Goal: Task Accomplishment & Management: Complete application form

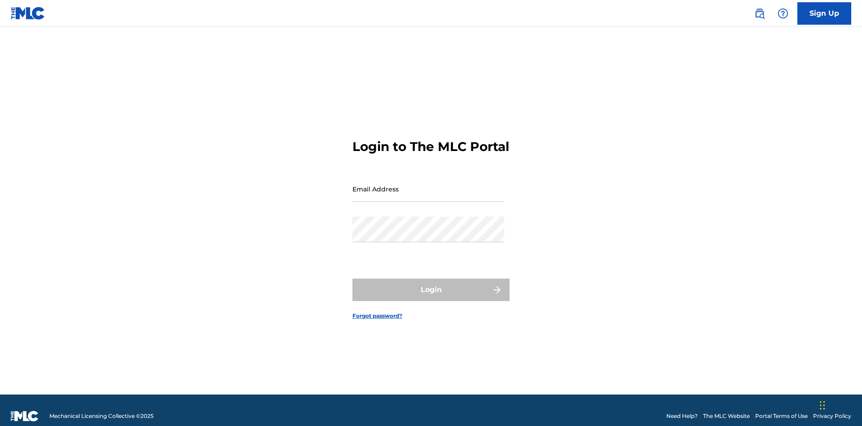
scroll to position [12, 0]
click at [428, 185] on input "Email Address" at bounding box center [428, 189] width 152 height 26
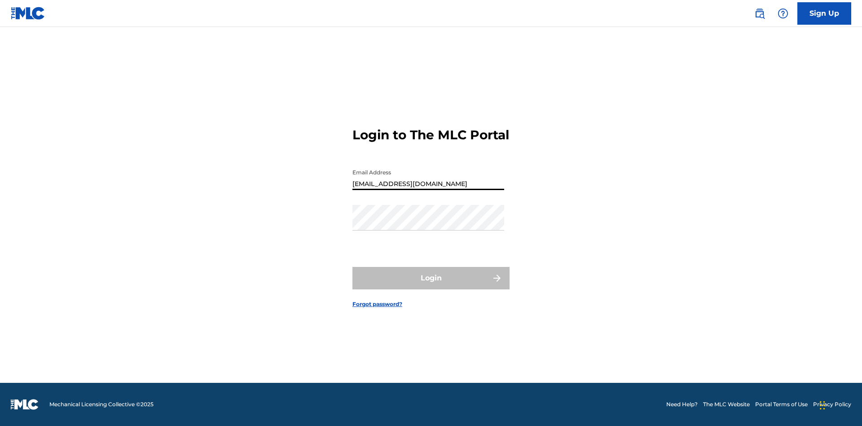
type input "[EMAIL_ADDRESS][DOMAIN_NAME]"
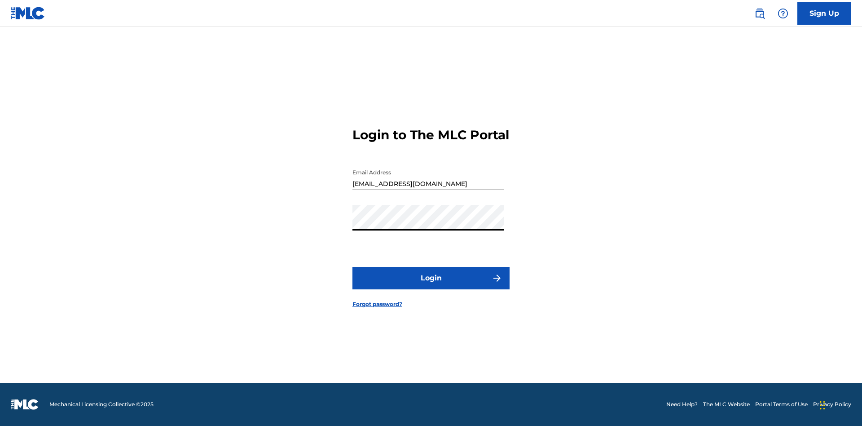
click at [431, 286] on button "Login" at bounding box center [430, 278] width 157 height 22
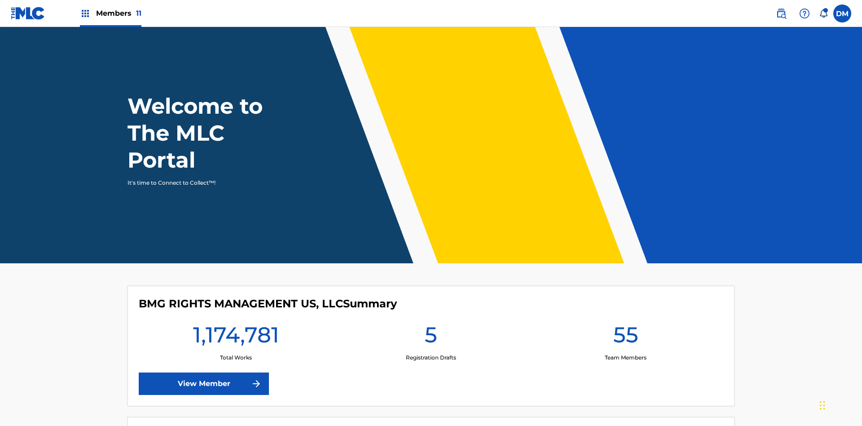
click at [110, 13] on span "Members 11" at bounding box center [118, 13] width 45 height 10
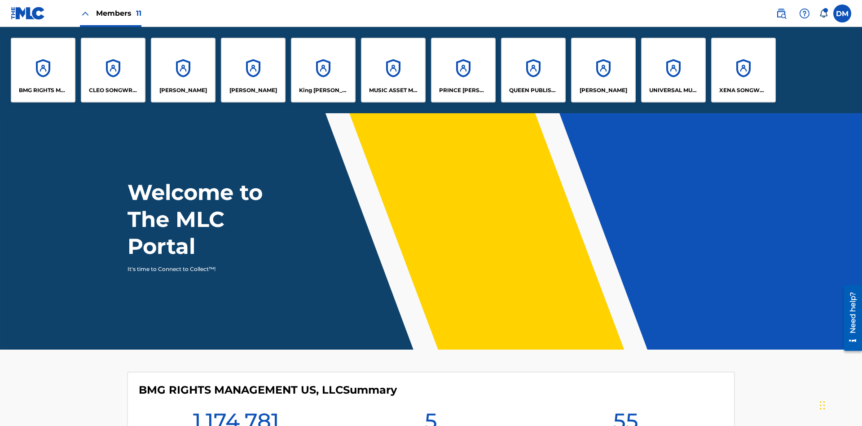
click at [673, 90] on p "UNIVERSAL MUSIC PUB GROUP" at bounding box center [673, 90] width 49 height 8
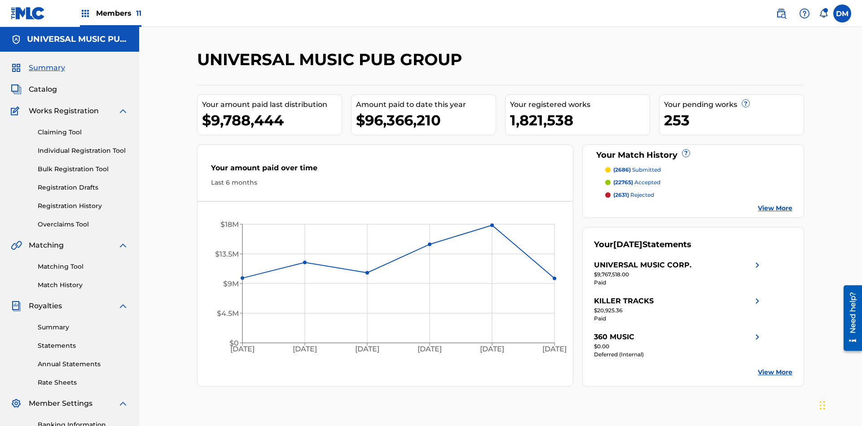
click at [83, 146] on link "Individual Registration Tool" at bounding box center [83, 150] width 91 height 9
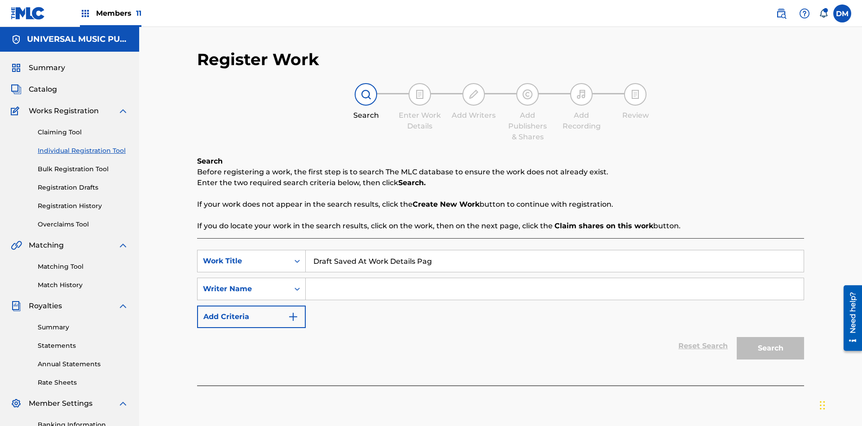
type input "Draft Saved At Work Details Page"
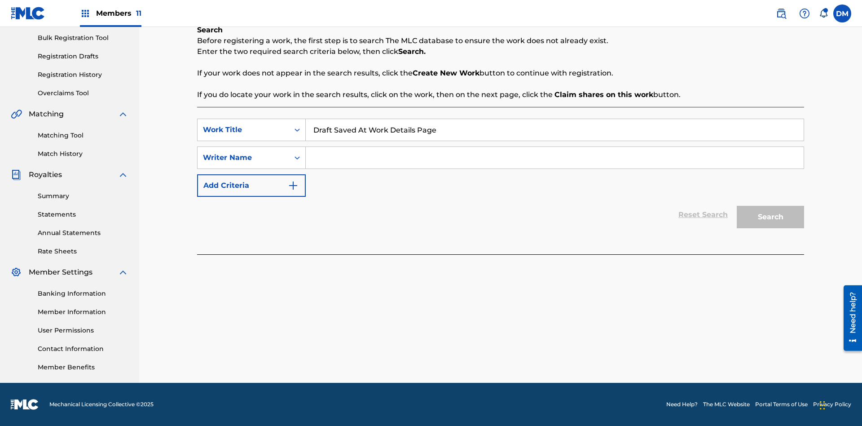
click at [554, 158] on input "Search Form" at bounding box center [555, 158] width 498 height 22
click at [770, 217] on button "Search" at bounding box center [770, 217] width 67 height 22
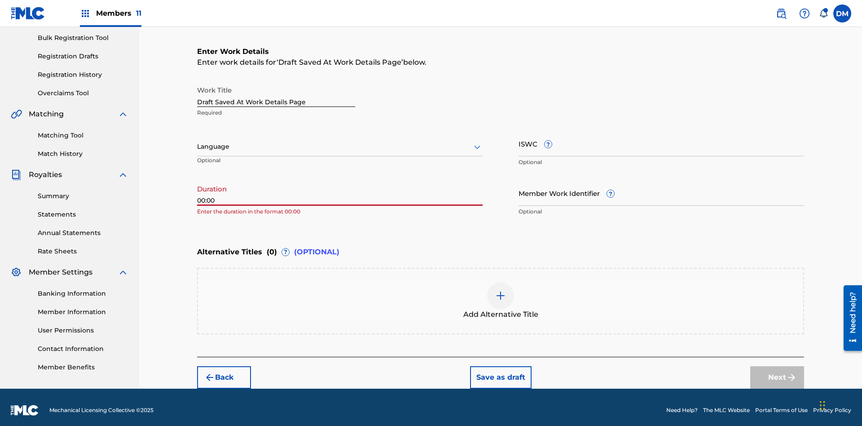
type input "00:00"
click at [477, 141] on icon at bounding box center [477, 146] width 11 height 11
click at [661, 187] on input "Member Work Identifier ?" at bounding box center [662, 193] width 286 height 26
type input "[PHONE_NUMBER]"
click at [661, 137] on input "ISWC ?" at bounding box center [662, 144] width 286 height 26
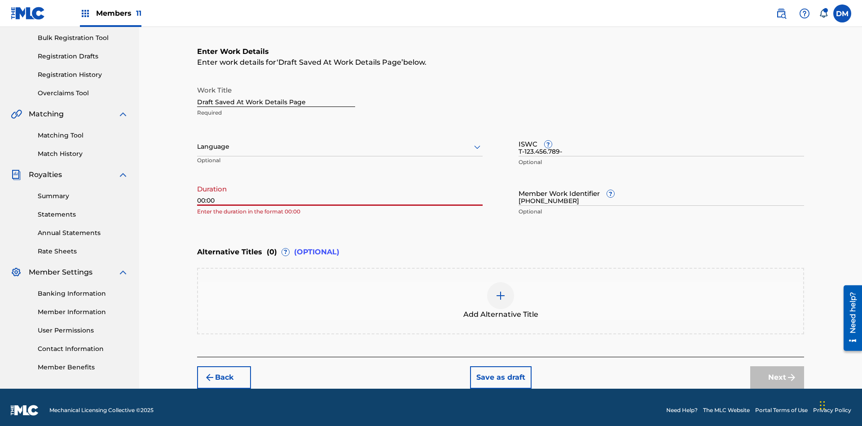
type input "T-123.456.789-4"
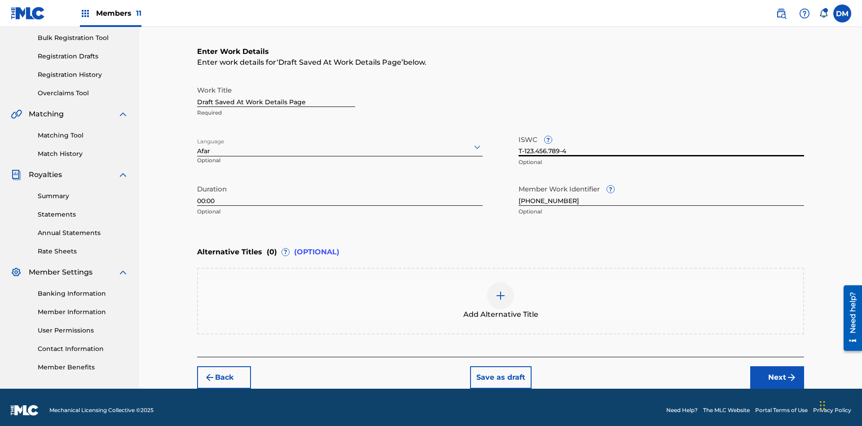
click at [501, 295] on img at bounding box center [500, 295] width 11 height 11
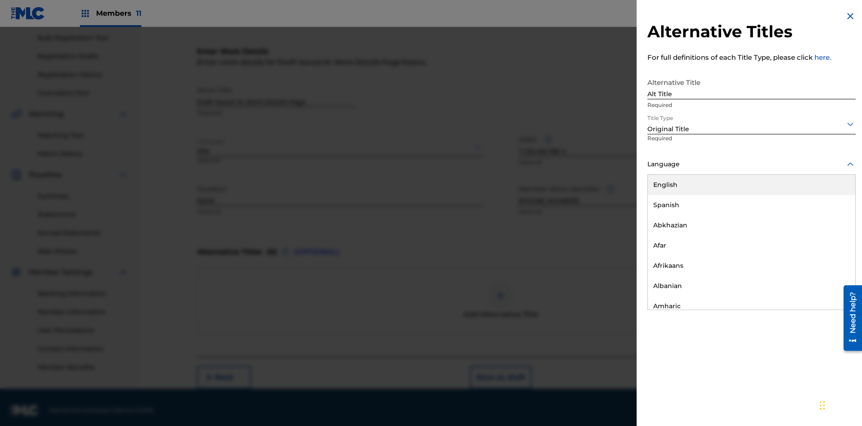
click at [829, 216] on button "Add Title" at bounding box center [829, 217] width 54 height 22
click at [500, 371] on button "Save as draft" at bounding box center [501, 377] width 62 height 22
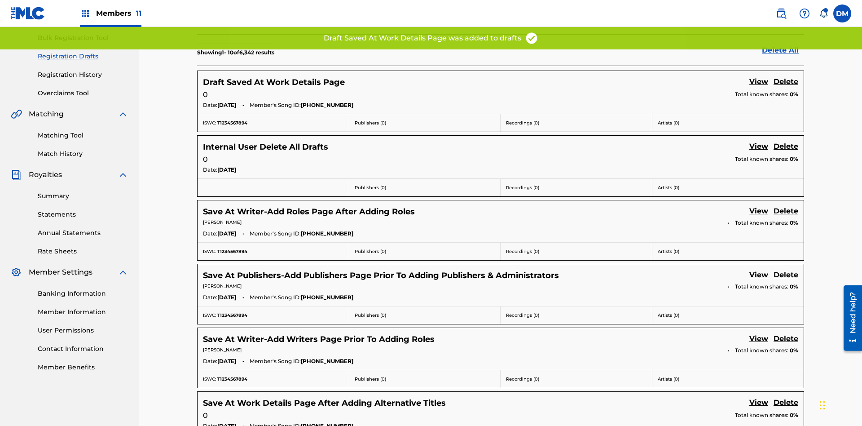
click at [759, 76] on link "View" at bounding box center [758, 82] width 19 height 12
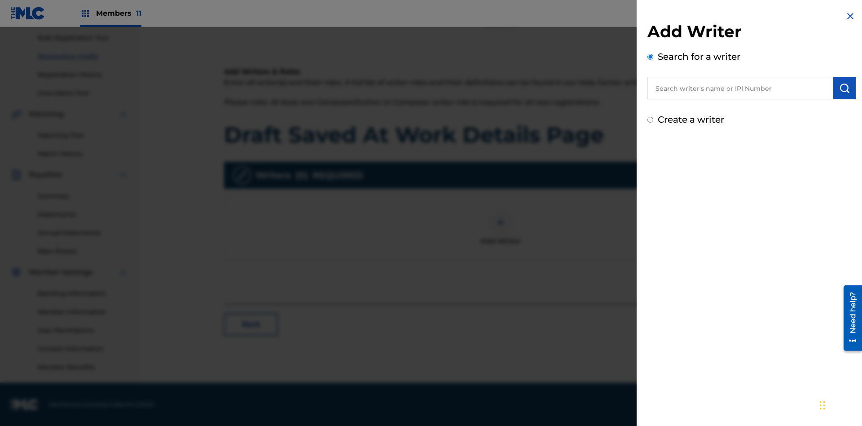
click at [740, 88] on input "text" at bounding box center [740, 88] width 186 height 22
click at [844, 88] on img "submit" at bounding box center [844, 88] width 11 height 11
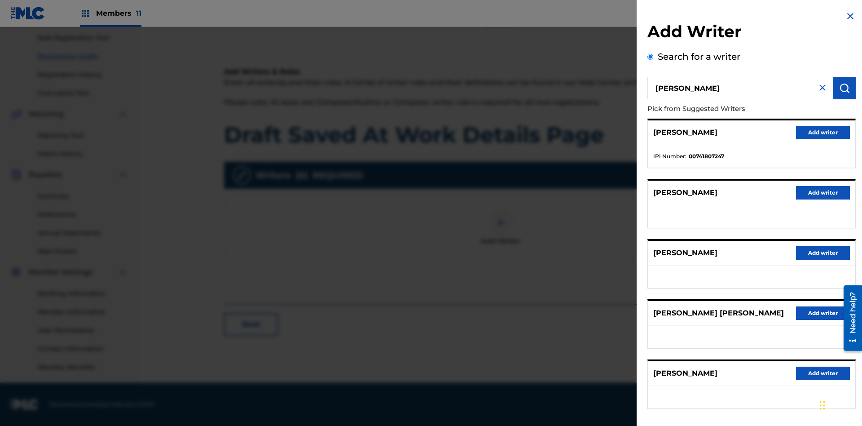
click at [823, 132] on button "Add writer" at bounding box center [823, 132] width 54 height 13
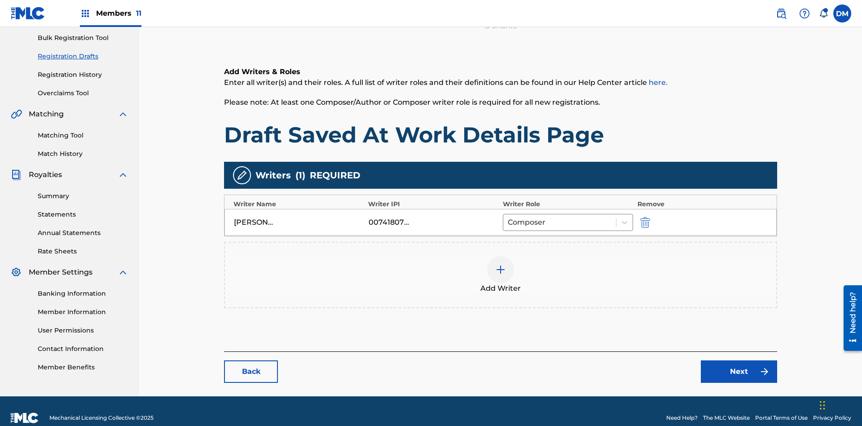
click at [701, 360] on link "Next" at bounding box center [739, 371] width 76 height 22
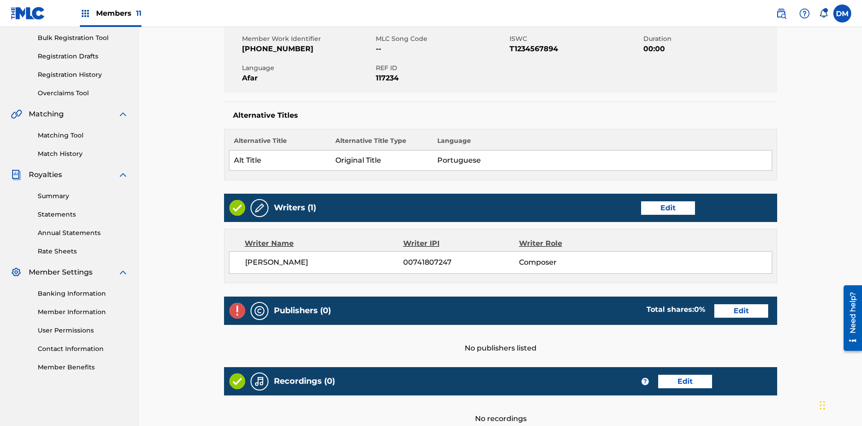
click at [714, 304] on link "Edit" at bounding box center [741, 310] width 54 height 13
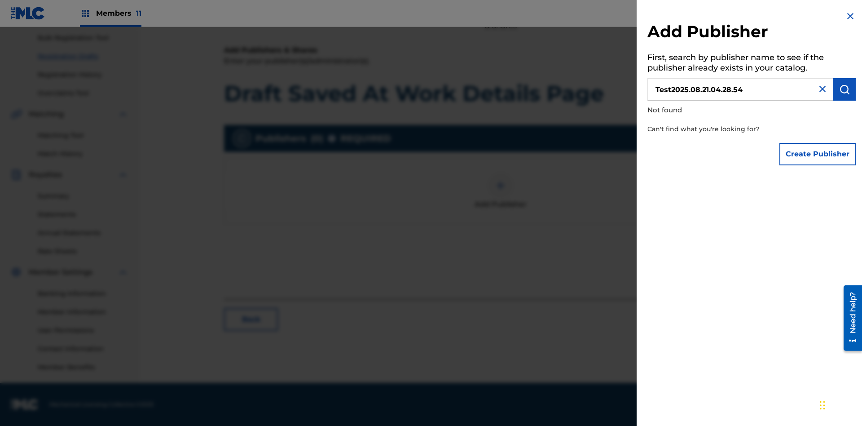
click at [818, 154] on button "Create Publisher" at bounding box center [817, 154] width 76 height 22
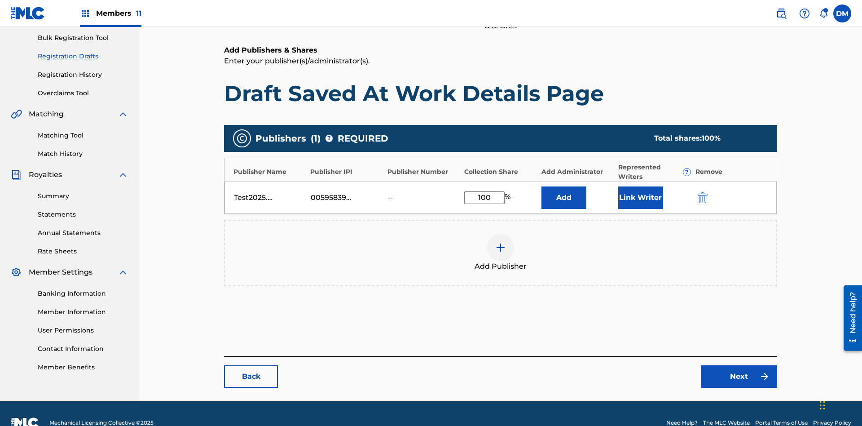
type input "100"
click at [618, 186] on button "Link Writer" at bounding box center [640, 197] width 45 height 22
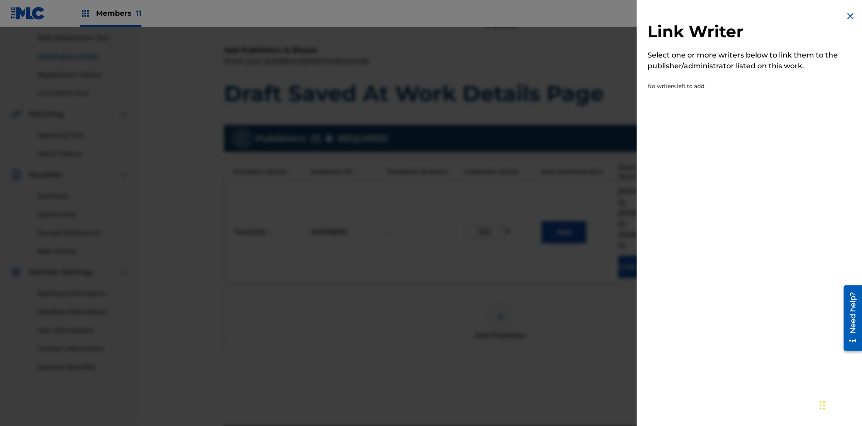
click at [850, 16] on img at bounding box center [850, 16] width 11 height 11
click at [541, 221] on button "Add" at bounding box center [563, 232] width 45 height 22
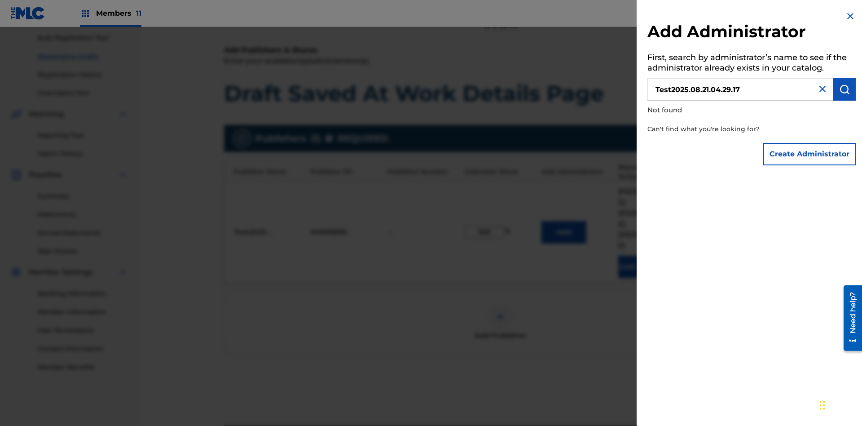
click at [810, 154] on button "Create Administrator" at bounding box center [809, 154] width 92 height 22
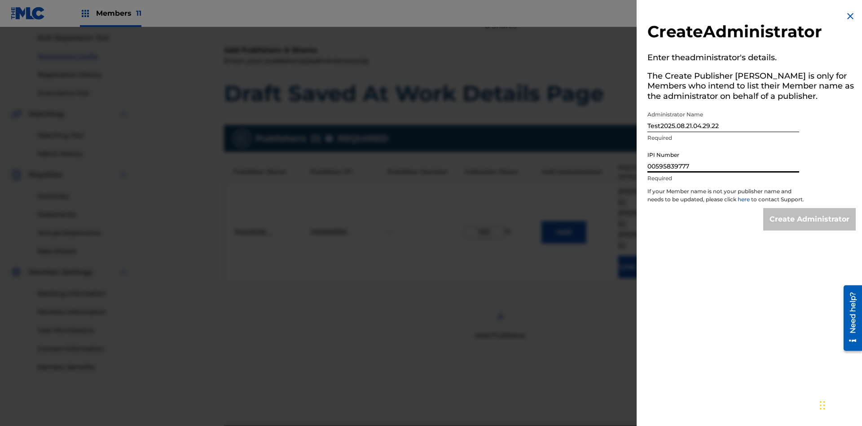
click at [810, 227] on input "Create Administrator" at bounding box center [809, 219] width 92 height 22
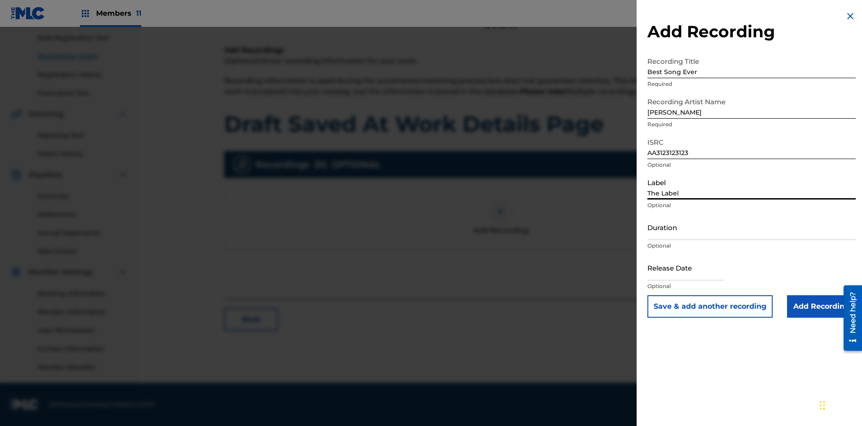
click at [752, 227] on input "Duration" at bounding box center [751, 227] width 208 height 26
click at [752, 227] on input "1" at bounding box center [751, 227] width 208 height 26
click at [693, 268] on input "text" at bounding box center [685, 268] width 76 height 26
click at [821, 306] on input "Add Recording" at bounding box center [821, 306] width 69 height 22
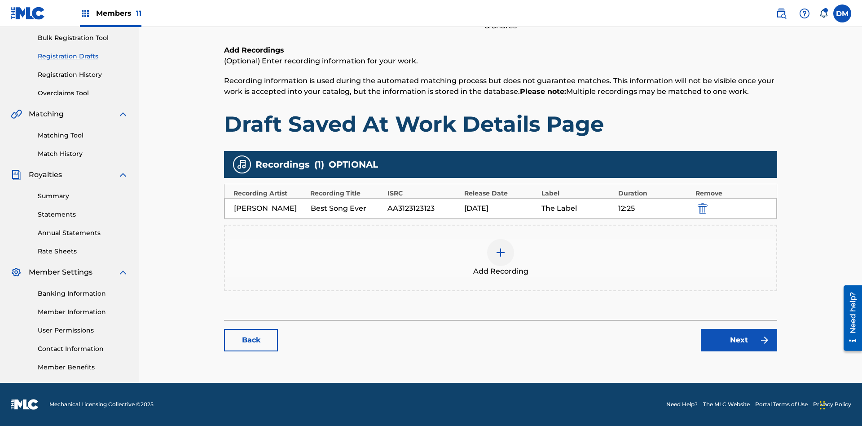
click at [701, 340] on link "Next" at bounding box center [739, 340] width 76 height 22
